Goal: Transaction & Acquisition: Purchase product/service

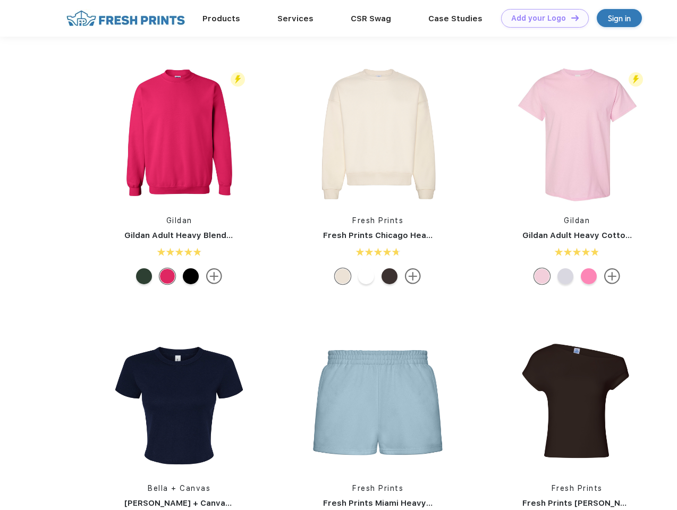
scroll to position [1, 0]
click at [541, 18] on link "Add your Logo Design Tool" at bounding box center [545, 18] width 88 height 19
click at [0, 0] on div "Design Tool" at bounding box center [0, 0] width 0 height 0
click at [570, 18] on link "Add your Logo Design Tool" at bounding box center [545, 18] width 88 height 19
click at [179, 134] on img at bounding box center [178, 133] width 141 height 141
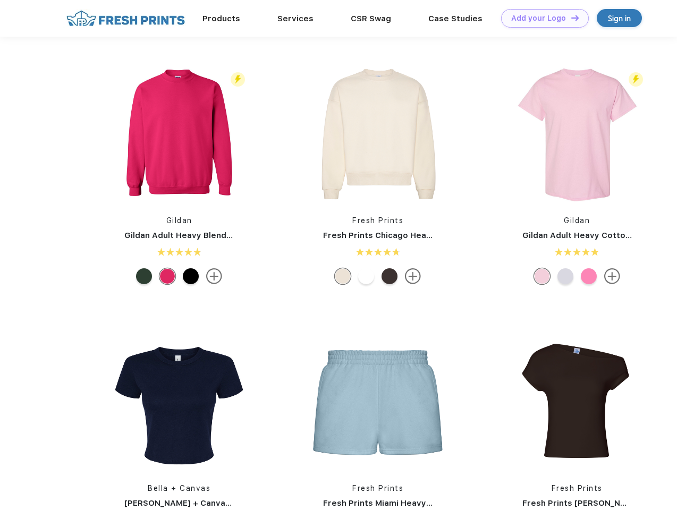
click at [144, 276] on div at bounding box center [144, 276] width 16 height 16
click at [167, 276] on div at bounding box center [167, 276] width 16 height 16
click at [191, 276] on div at bounding box center [191, 276] width 16 height 16
click at [378, 134] on img at bounding box center [377, 133] width 141 height 141
click at [343, 276] on div at bounding box center [343, 276] width 16 height 16
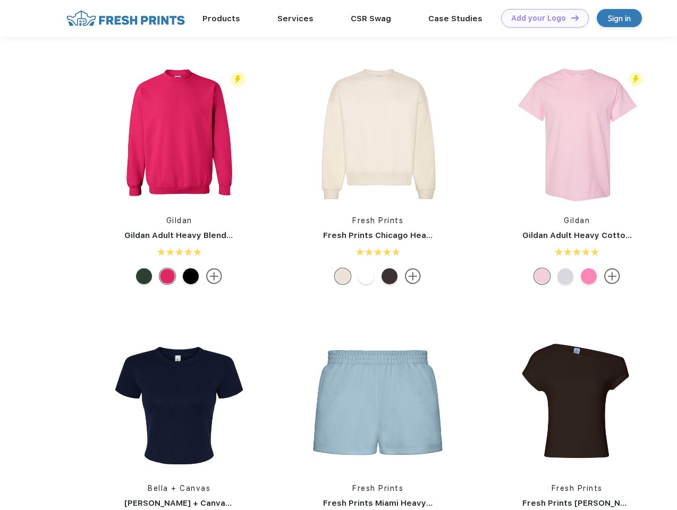
click at [366, 276] on div at bounding box center [366, 276] width 16 height 16
